Goal: Transaction & Acquisition: Purchase product/service

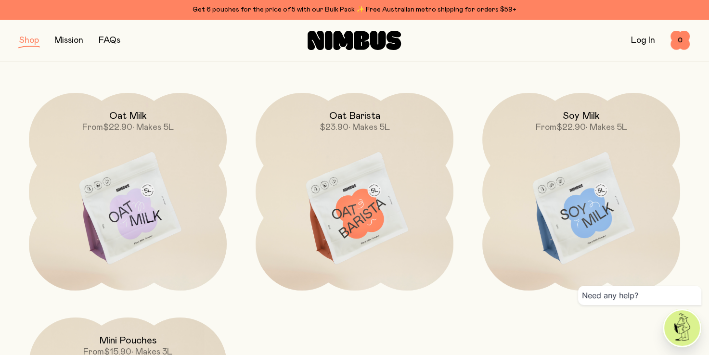
scroll to position [96, 0]
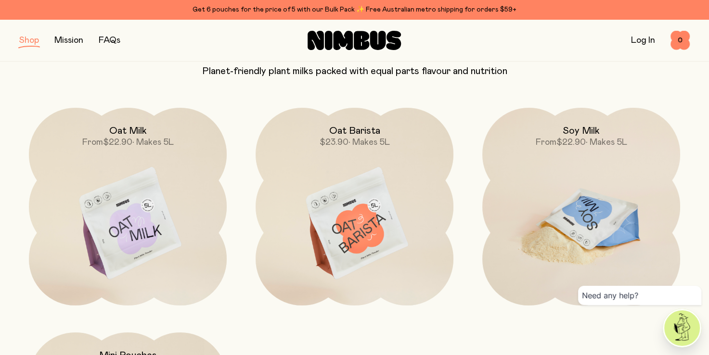
click at [601, 177] on img at bounding box center [581, 224] width 198 height 233
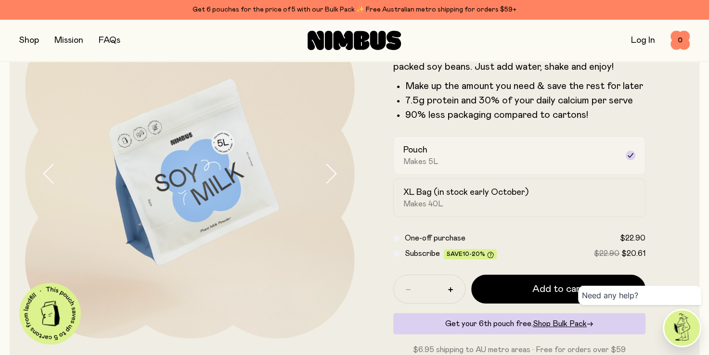
scroll to position [96, 0]
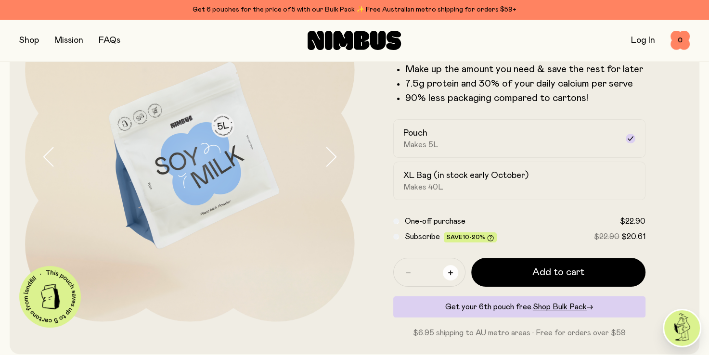
click at [450, 272] on icon "button" at bounding box center [450, 273] width 5 height 5
click at [410, 271] on icon "button" at bounding box center [408, 273] width 5 height 5
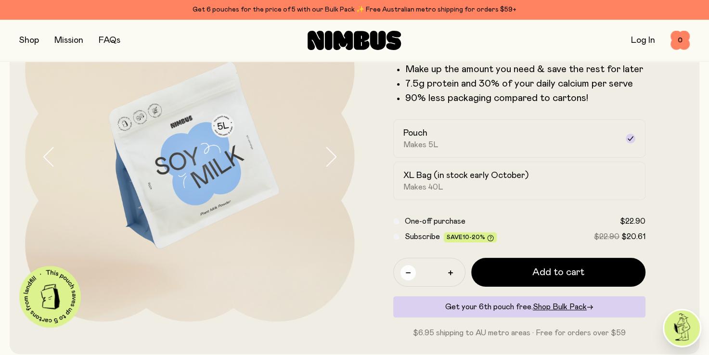
click at [410, 271] on icon "button" at bounding box center [408, 273] width 5 height 5
type input "*"
click at [551, 305] on span "Shop Bulk Pack" at bounding box center [560, 307] width 54 height 8
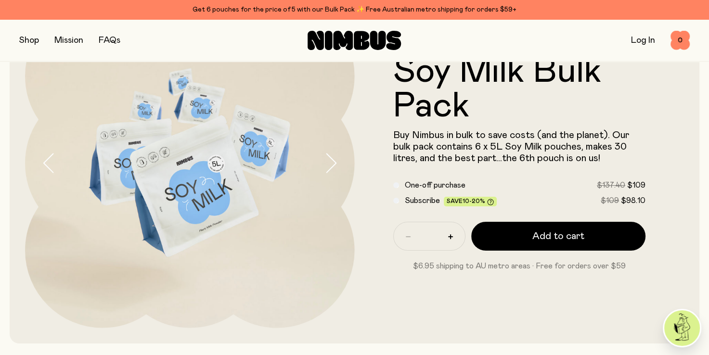
scroll to position [96, 0]
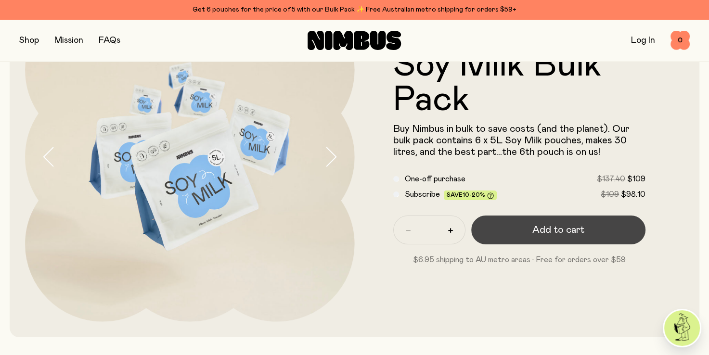
click at [542, 232] on span "Add to cart" at bounding box center [558, 229] width 52 height 13
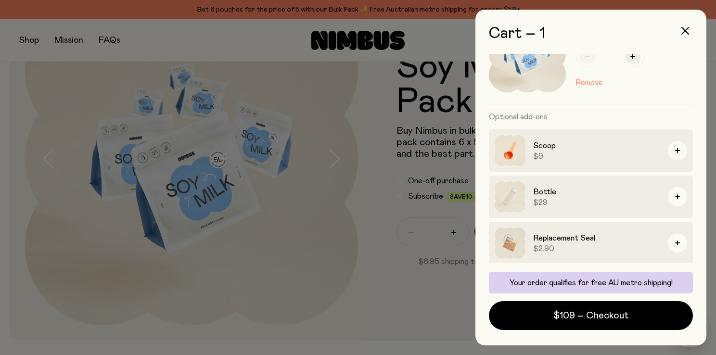
scroll to position [51, 0]
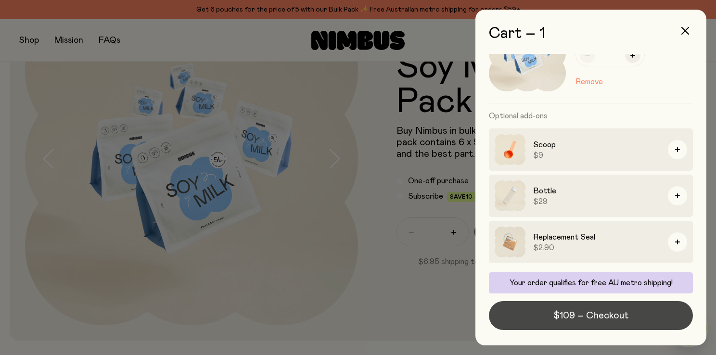
click at [595, 317] on span "$109 – Checkout" at bounding box center [591, 315] width 75 height 13
